Goal: Information Seeking & Learning: Learn about a topic

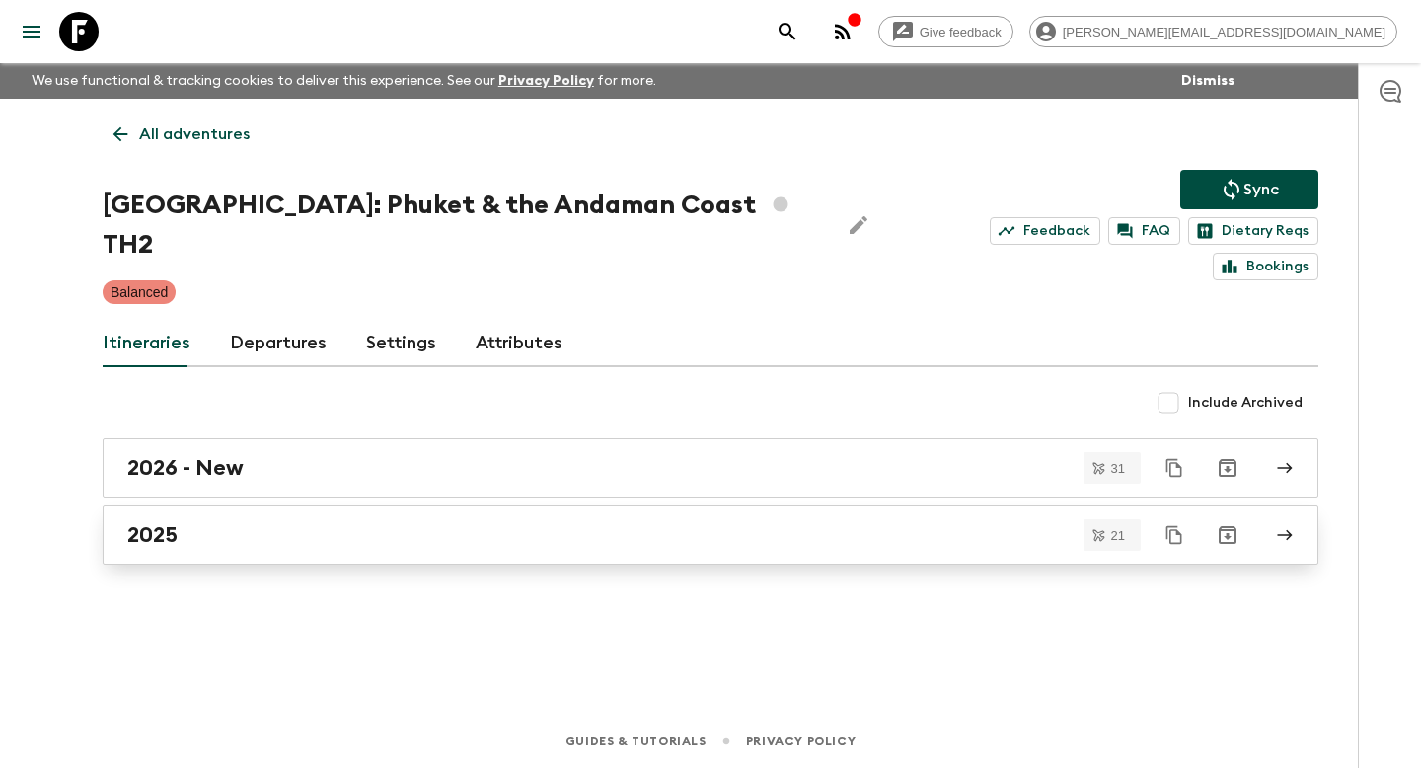
click at [173, 505] on link "2025" at bounding box center [710, 534] width 1215 height 59
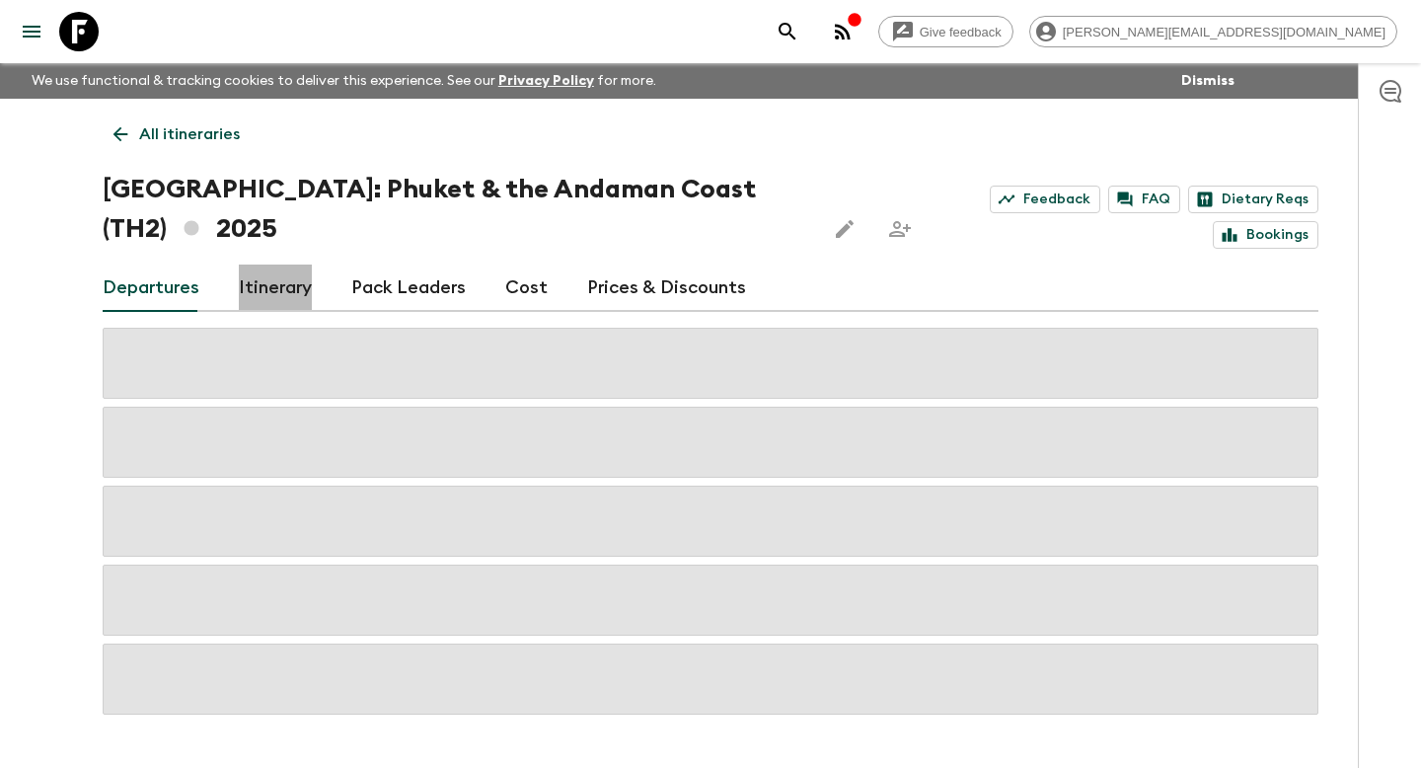
click at [277, 292] on link "Itinerary" at bounding box center [275, 287] width 73 height 47
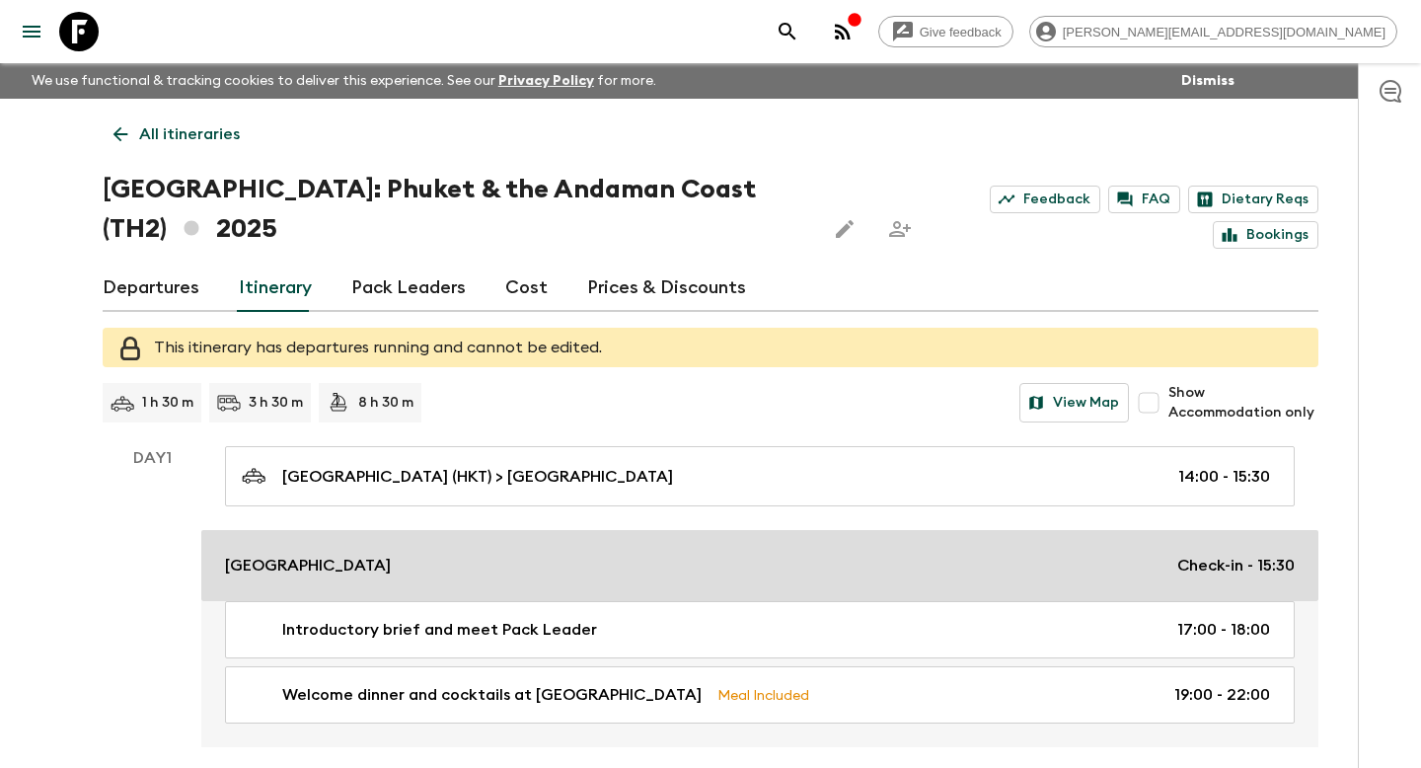
click at [272, 553] on p "[GEOGRAPHIC_DATA]" at bounding box center [308, 565] width 166 height 24
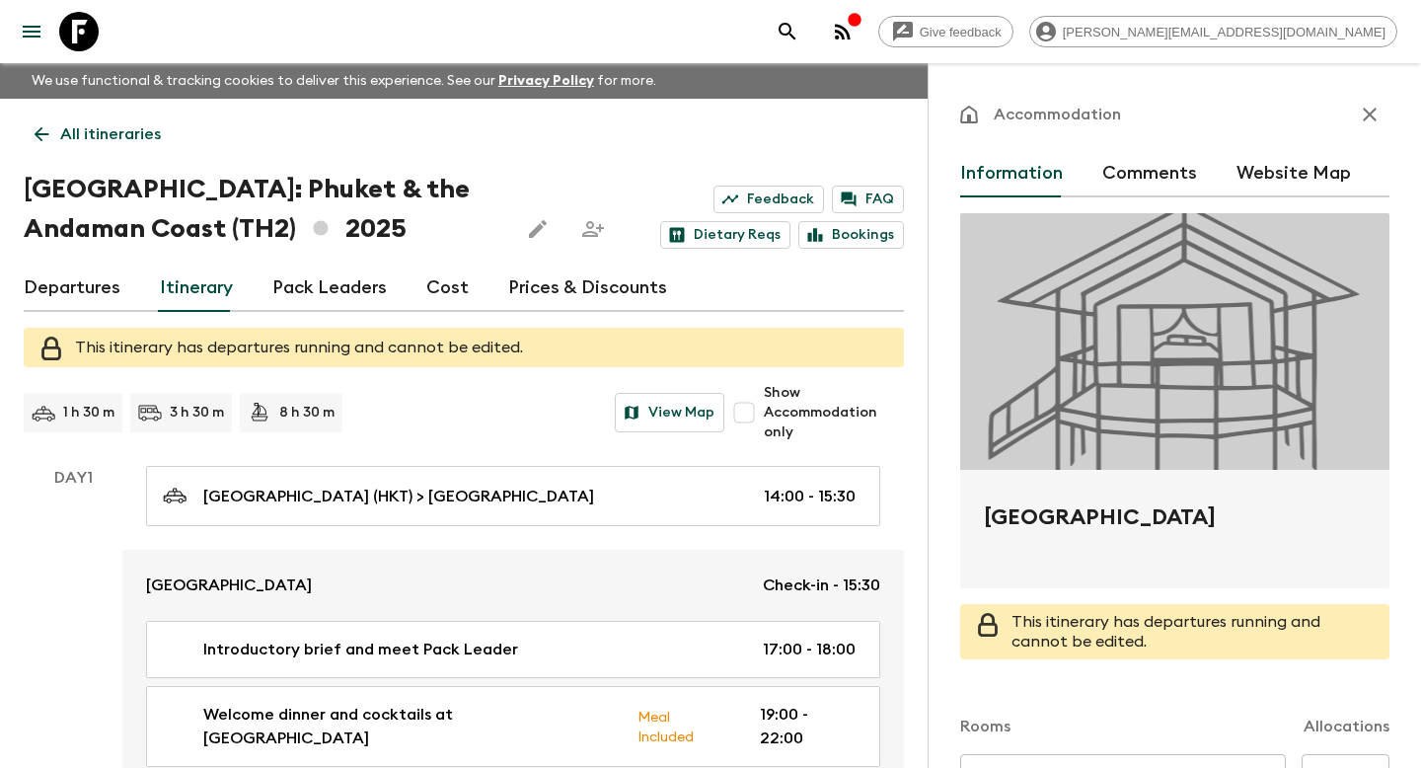
click at [1063, 519] on h2 "[GEOGRAPHIC_DATA]" at bounding box center [1175, 532] width 382 height 63
copy form "[GEOGRAPHIC_DATA]"
